Goal: Task Accomplishment & Management: Manage account settings

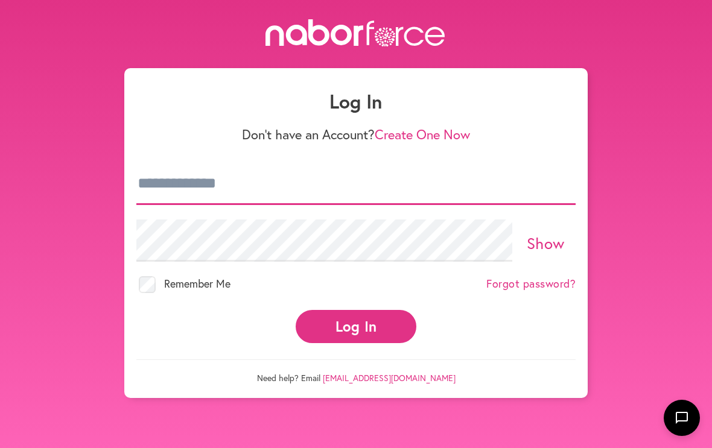
click at [285, 182] on input "email" at bounding box center [355, 184] width 439 height 42
type input "**********"
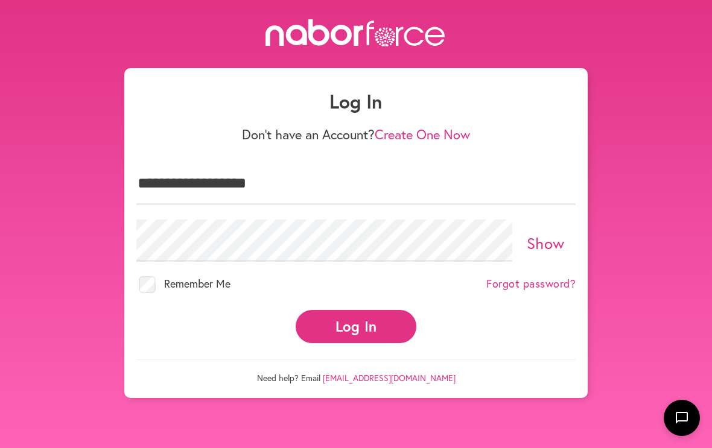
click at [356, 315] on button "Log In" at bounding box center [355, 326] width 121 height 33
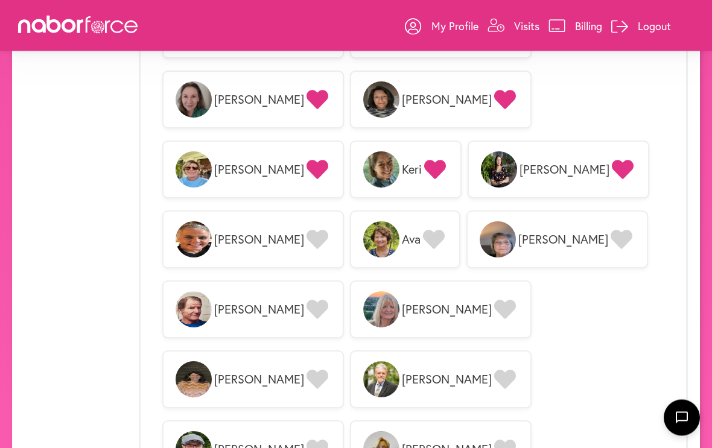
scroll to position [1060, 0]
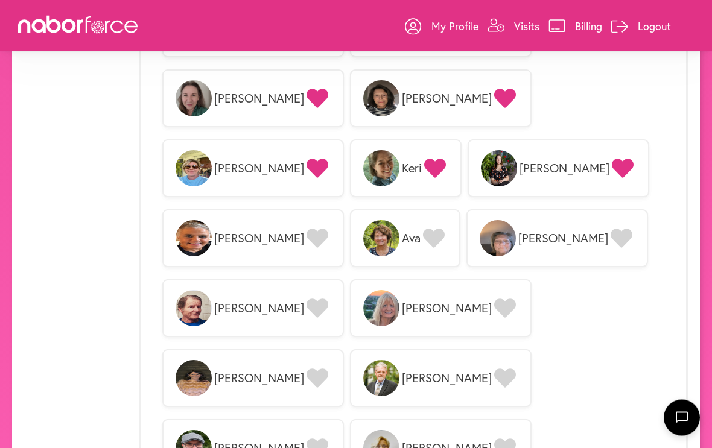
click at [639, 17] on link "Logout" at bounding box center [641, 26] width 60 height 36
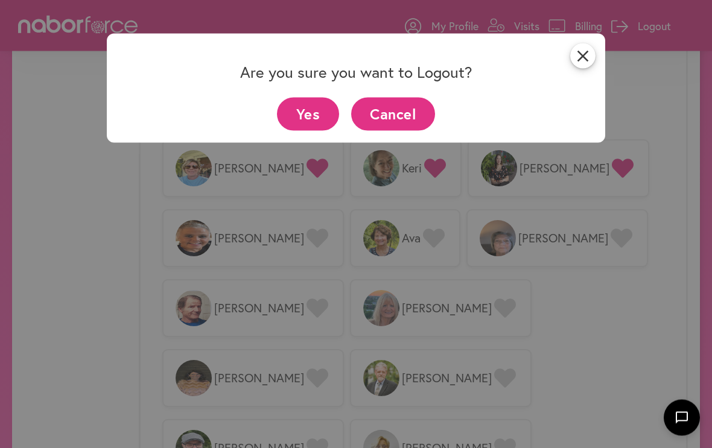
scroll to position [1061, 0]
click at [312, 118] on button "Yes" at bounding box center [308, 114] width 62 height 33
